Goal: Navigation & Orientation: Find specific page/section

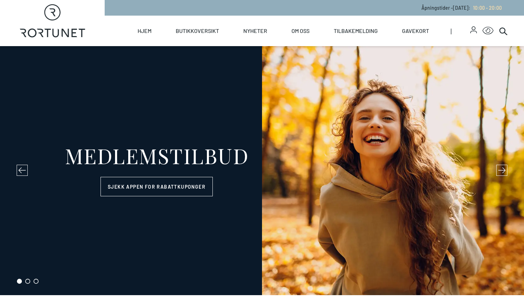
select select "NO"
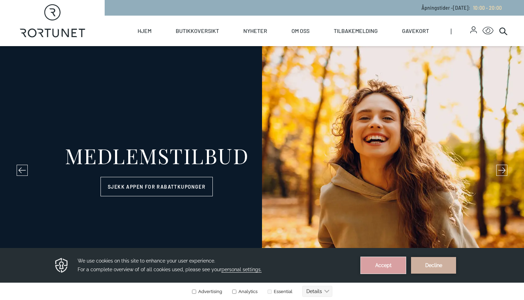
click at [386, 268] on button "Accept" at bounding box center [383, 265] width 45 height 17
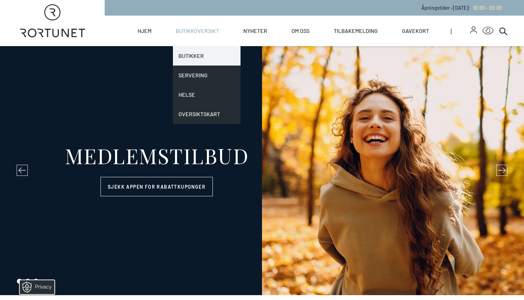
click at [188, 54] on link "Butikker" at bounding box center [207, 55] width 68 height 19
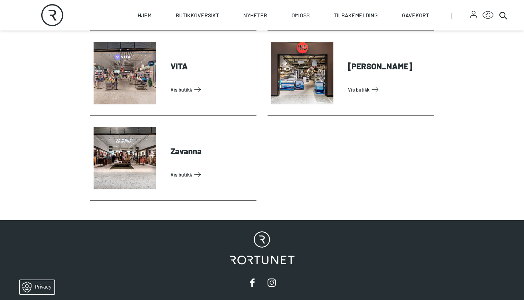
scroll to position [2250, 0]
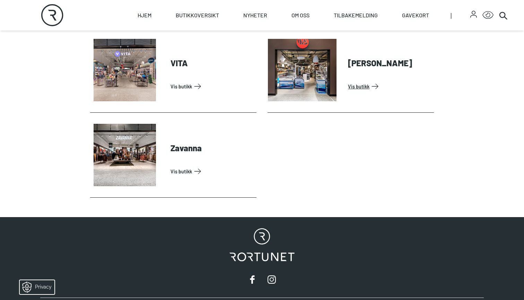
click at [361, 81] on link "Vis butikk" at bounding box center [389, 86] width 83 height 11
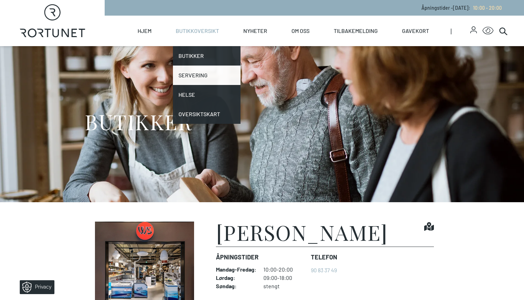
click at [193, 74] on link "Servering" at bounding box center [207, 74] width 68 height 19
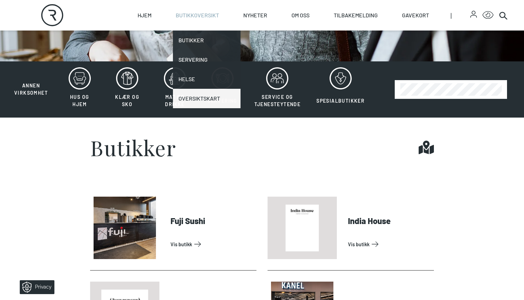
scroll to position [115, 0]
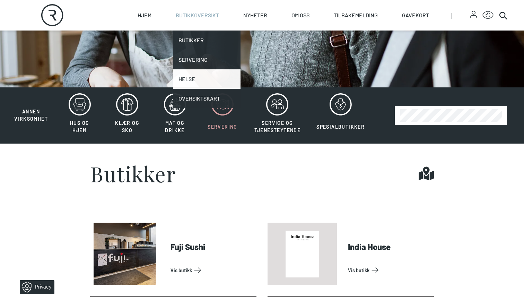
click at [189, 79] on link "Helse" at bounding box center [207, 78] width 68 height 19
